Goal: Transaction & Acquisition: Subscribe to service/newsletter

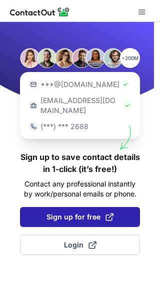
click at [73, 212] on span "Sign up for free" at bounding box center [80, 217] width 67 height 10
